Goal: Information Seeking & Learning: Learn about a topic

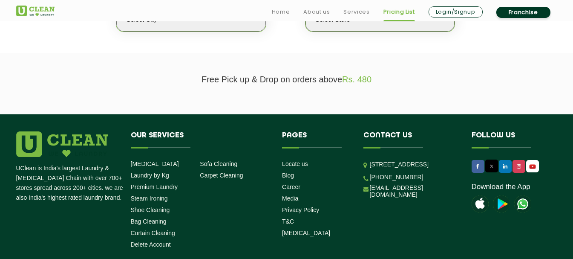
scroll to position [261, 0]
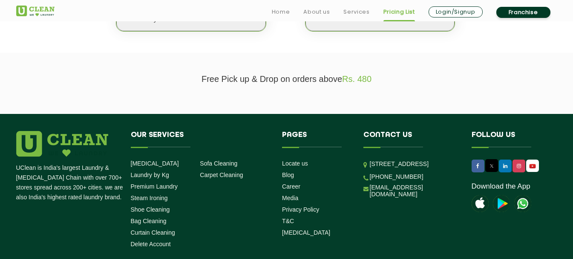
click at [255, 23] on select "Select city [GEOGRAPHIC_DATA] [GEOGRAPHIC_DATA] [GEOGRAPHIC_DATA] [GEOGRAPHIC_D…" at bounding box center [190, 19] width 149 height 24
select select "192"
click at [116, 7] on select "Select city [GEOGRAPHIC_DATA] [GEOGRAPHIC_DATA] [GEOGRAPHIC_DATA] [GEOGRAPHIC_D…" at bounding box center [190, 19] width 149 height 24
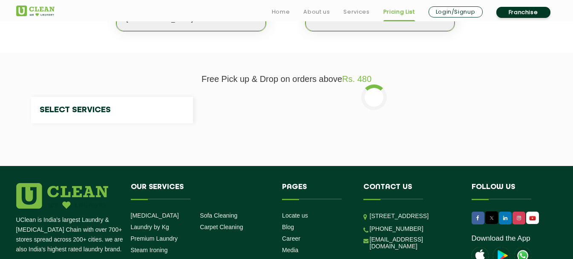
select select "0"
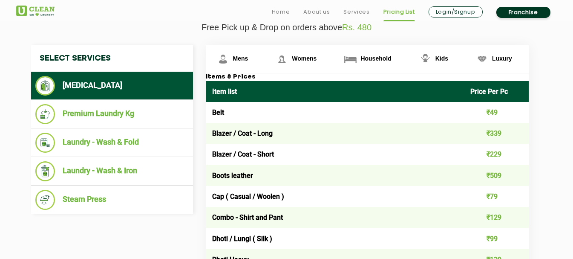
scroll to position [313, 0]
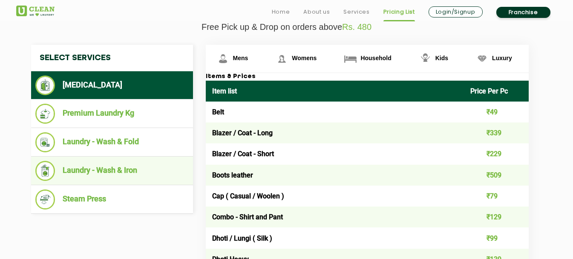
click at [139, 177] on li "Laundry - Wash & Iron" at bounding box center [111, 171] width 153 height 20
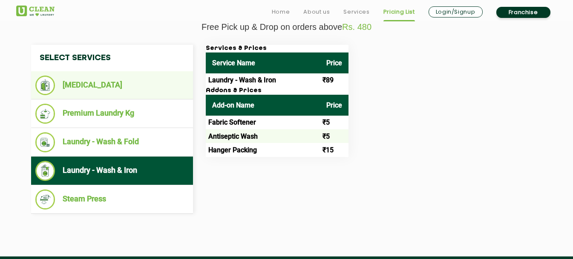
click at [104, 75] on ul "[MEDICAL_DATA]" at bounding box center [112, 85] width 162 height 28
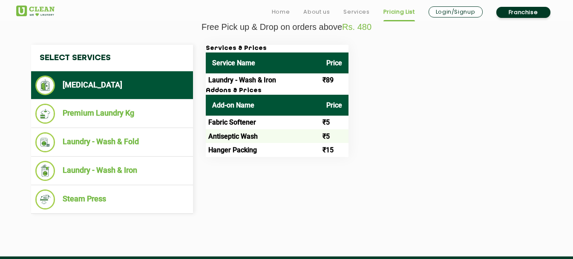
click at [98, 86] on li "[MEDICAL_DATA]" at bounding box center [111, 85] width 153 height 20
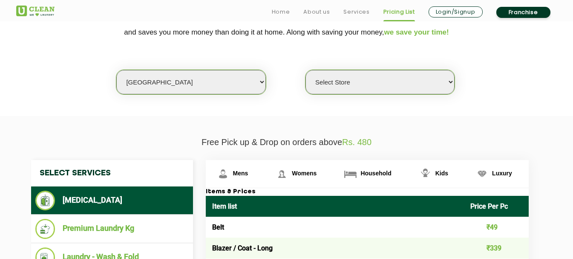
scroll to position [199, 0]
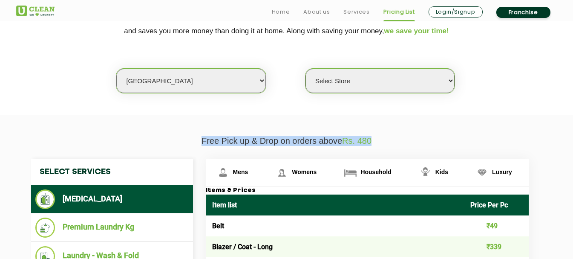
drag, startPoint x: 383, startPoint y: 141, endPoint x: 196, endPoint y: 134, distance: 186.8
copy p "Free Pick up & Drop on orders above Rs. 480"
